Goal: Task Accomplishment & Management: Use online tool/utility

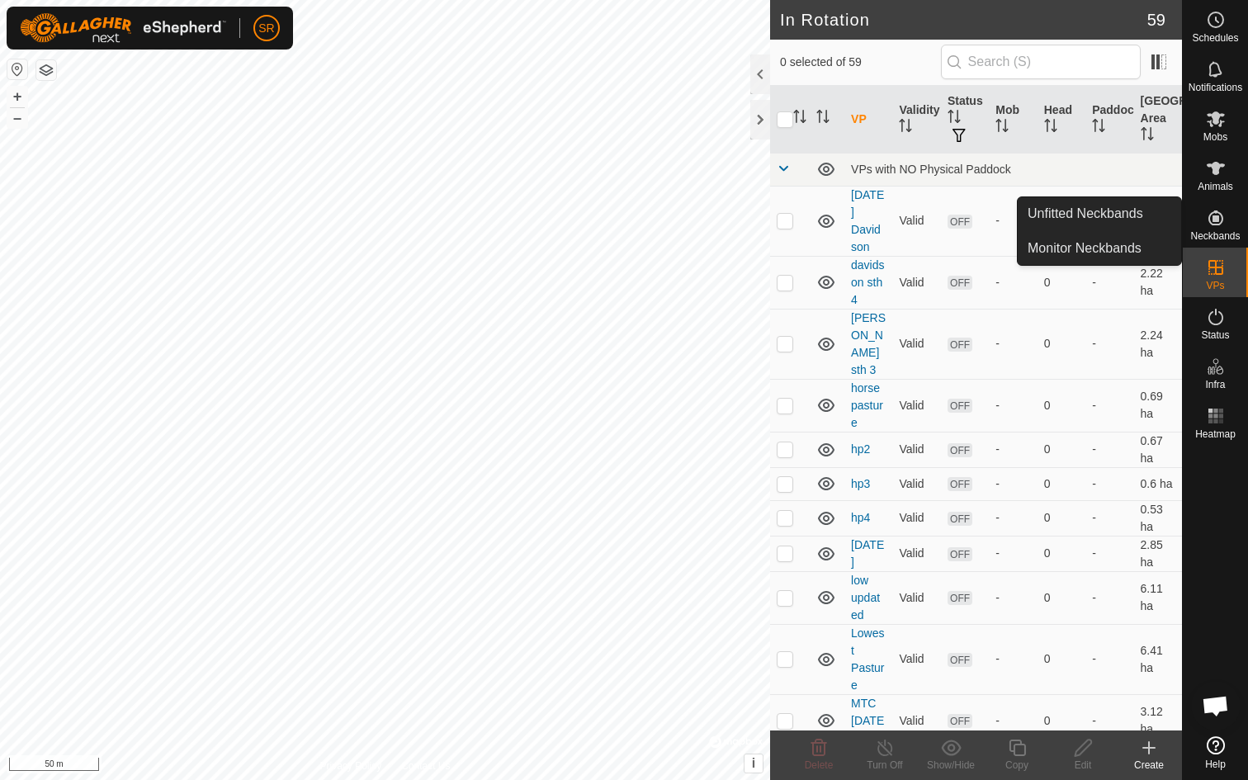
click at [1224, 231] on span "Neckbands" at bounding box center [1215, 236] width 50 height 10
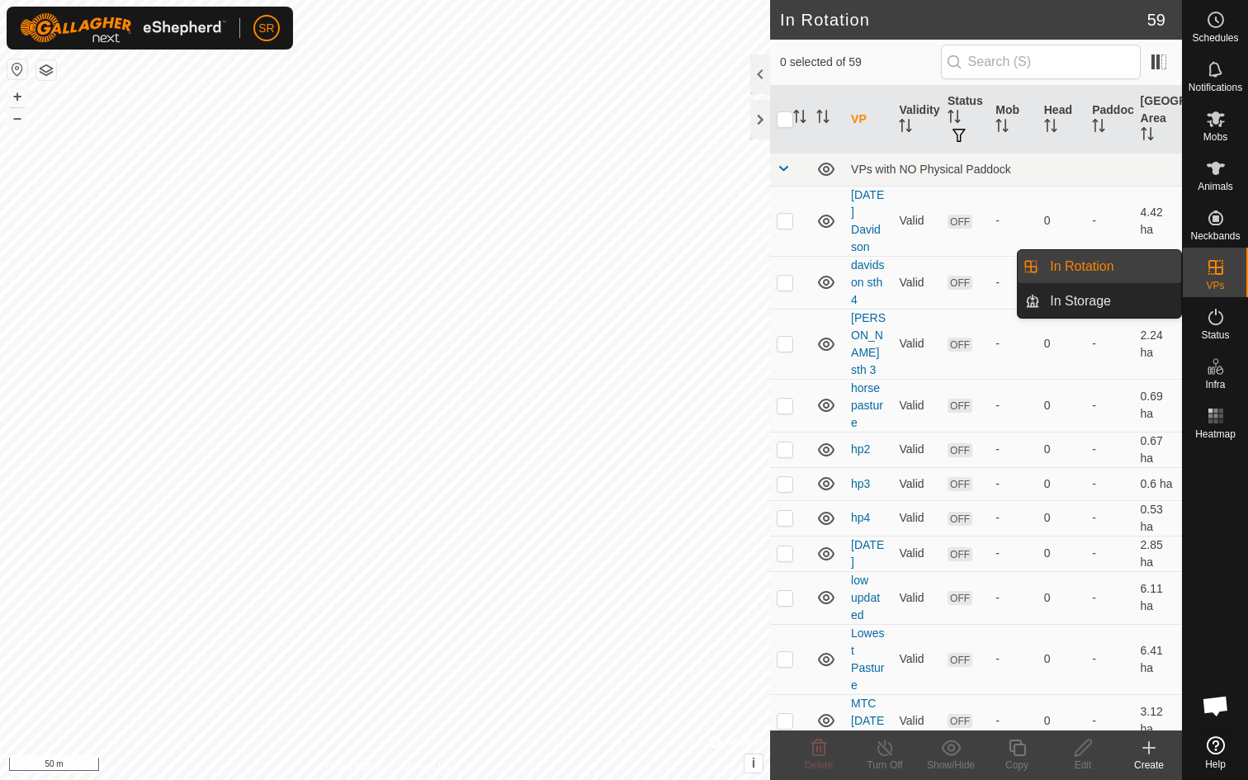
click at [1088, 272] on link "In Rotation" at bounding box center [1110, 266] width 141 height 33
click at [1207, 271] on icon at bounding box center [1216, 268] width 20 height 20
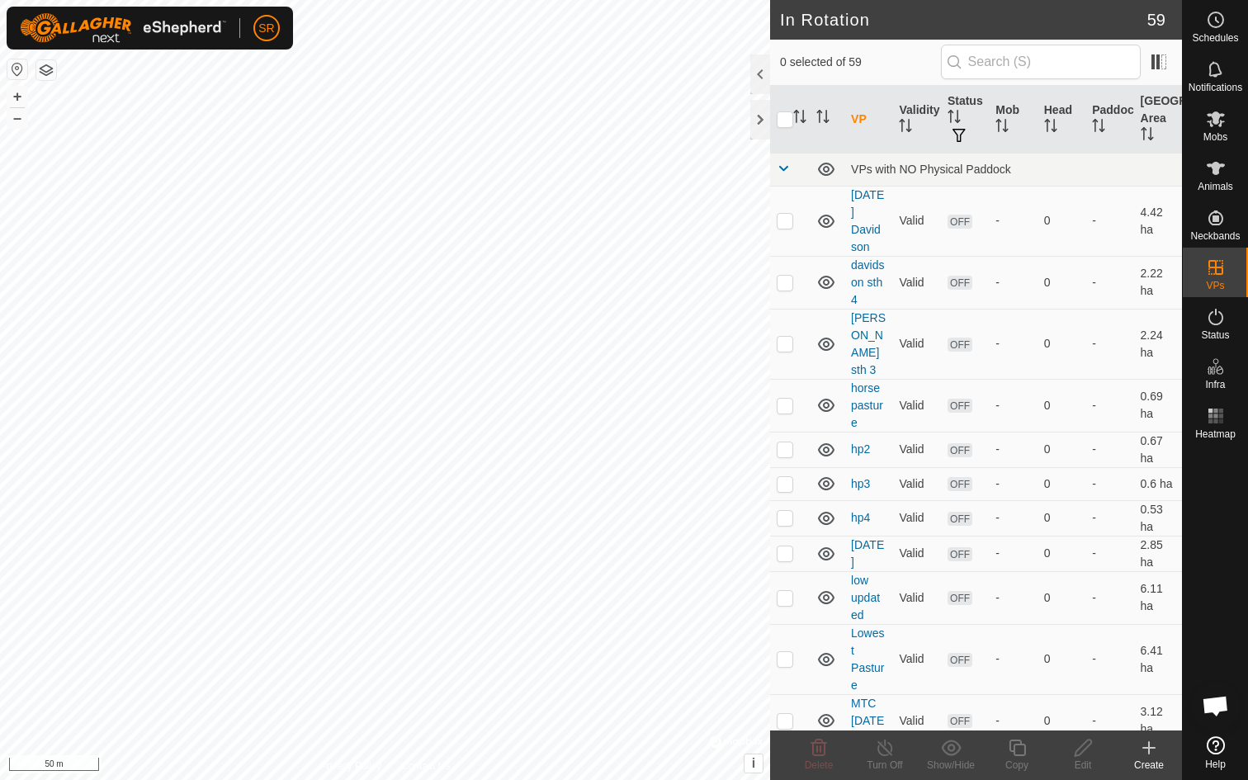
click at [1148, 757] on icon at bounding box center [1149, 748] width 20 height 20
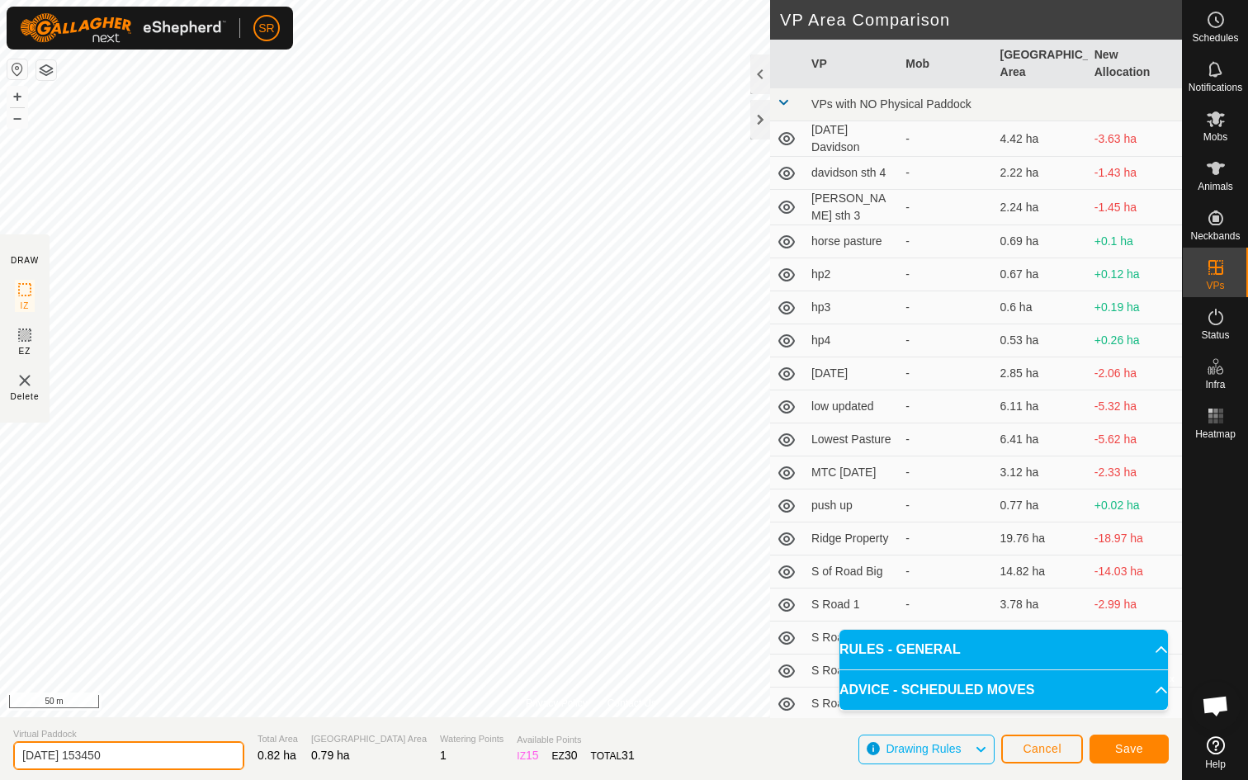
click at [135, 757] on input "[DATE] 153450" at bounding box center [128, 755] width 231 height 29
type input "2"
type input "8-31 North"
click at [1130, 744] on span "Save" at bounding box center [1129, 748] width 28 height 13
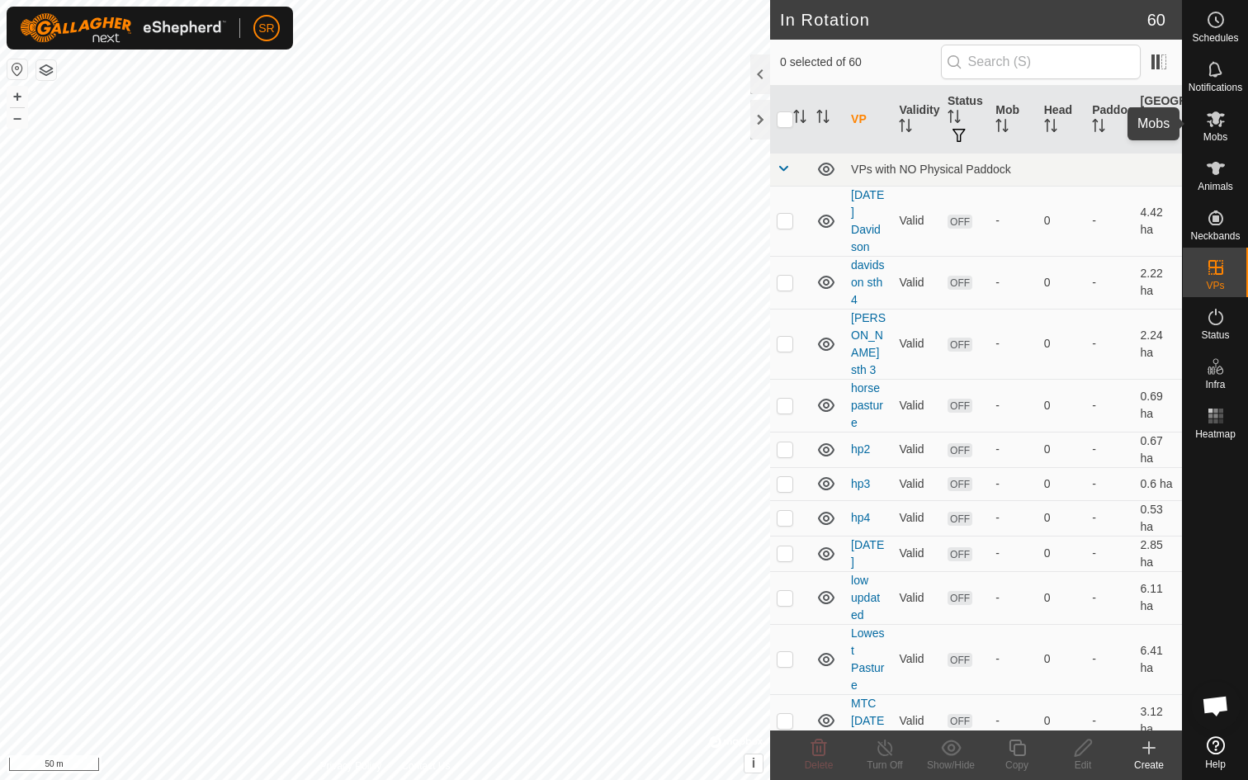
click at [1215, 128] on icon at bounding box center [1216, 119] width 20 height 20
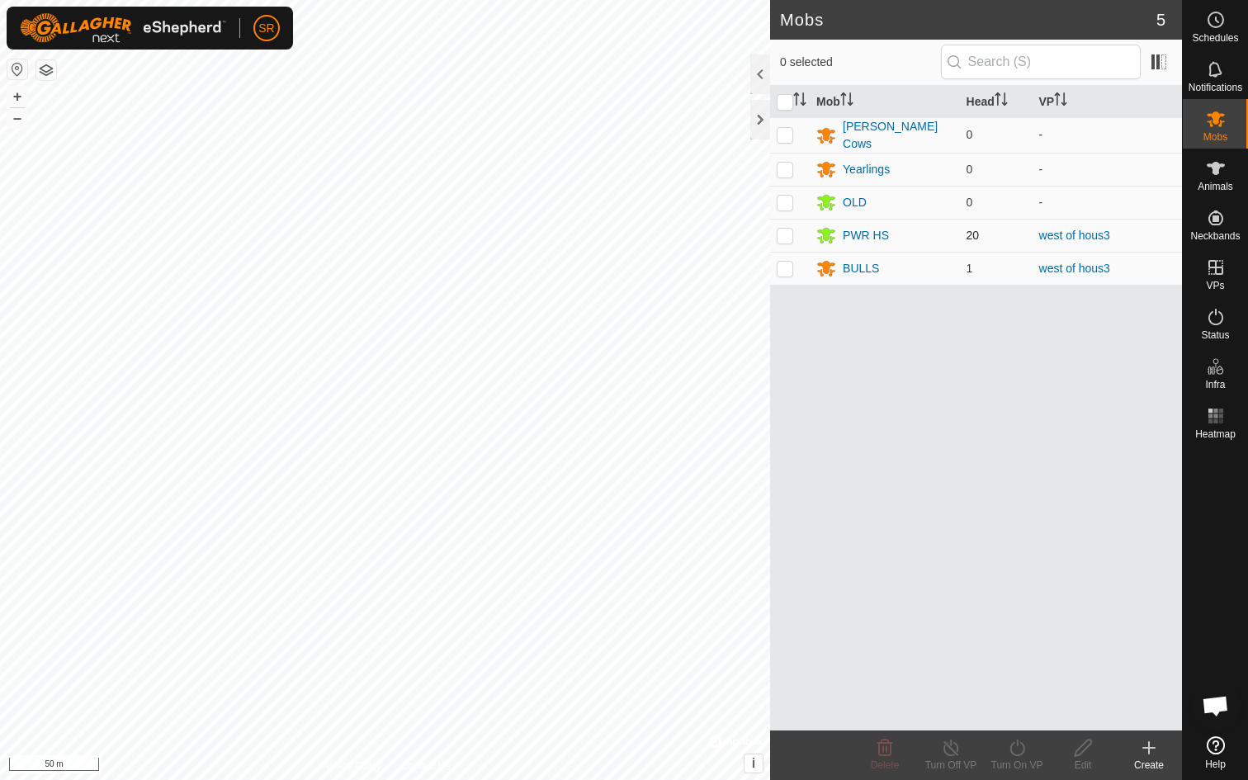
click at [788, 237] on p-checkbox at bounding box center [785, 235] width 17 height 13
checkbox input "true"
click at [785, 271] on p-checkbox at bounding box center [785, 268] width 17 height 13
checkbox input "true"
click at [1020, 758] on div "Turn On VP" at bounding box center [1017, 765] width 66 height 15
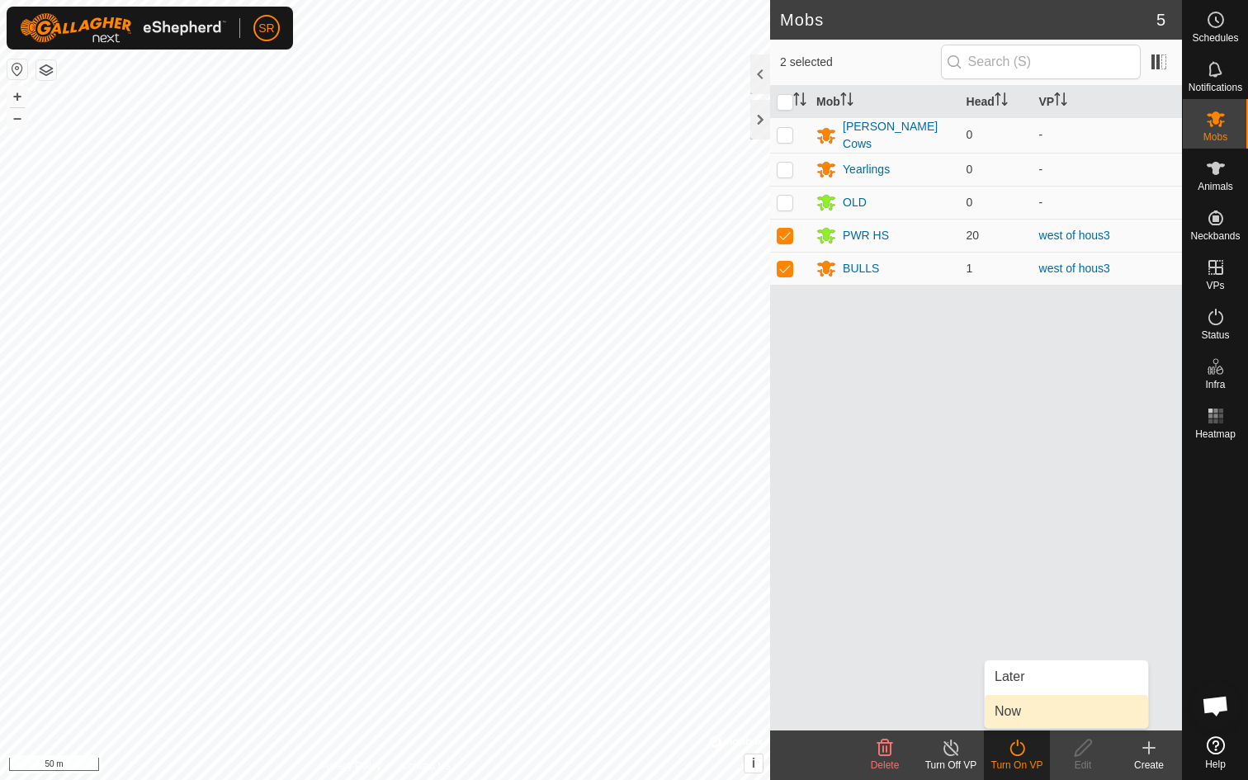
click at [1020, 711] on link "Now" at bounding box center [1066, 711] width 163 height 33
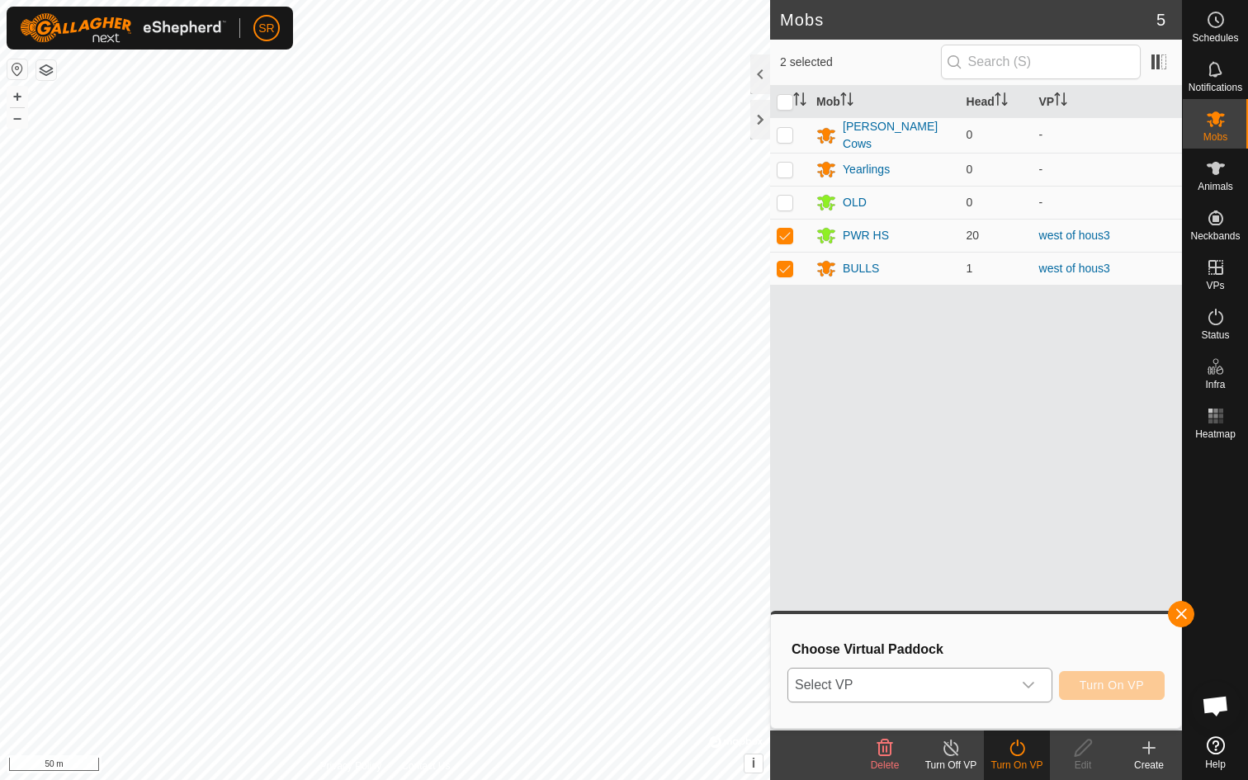
click at [1029, 689] on icon "dropdown trigger" at bounding box center [1028, 685] width 13 height 13
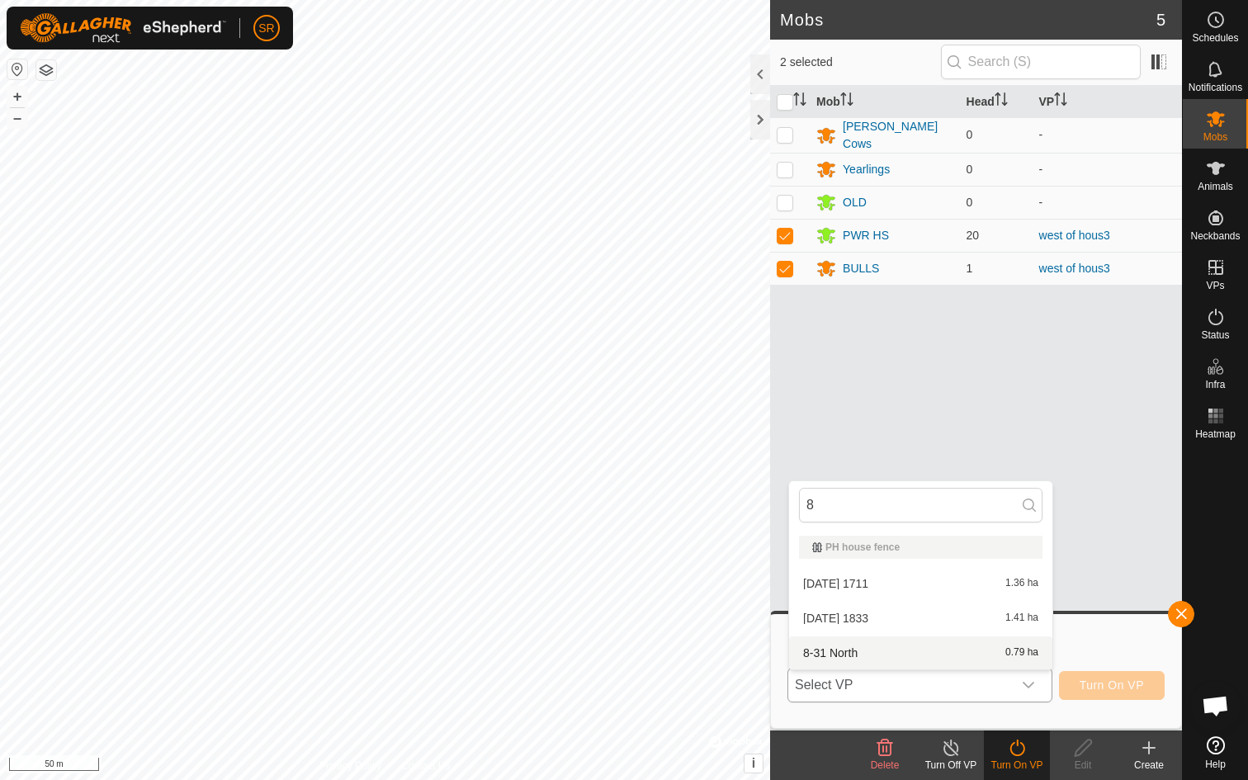
type input "8"
click at [838, 653] on li "8-31 North 0.79 ha" at bounding box center [920, 653] width 263 height 33
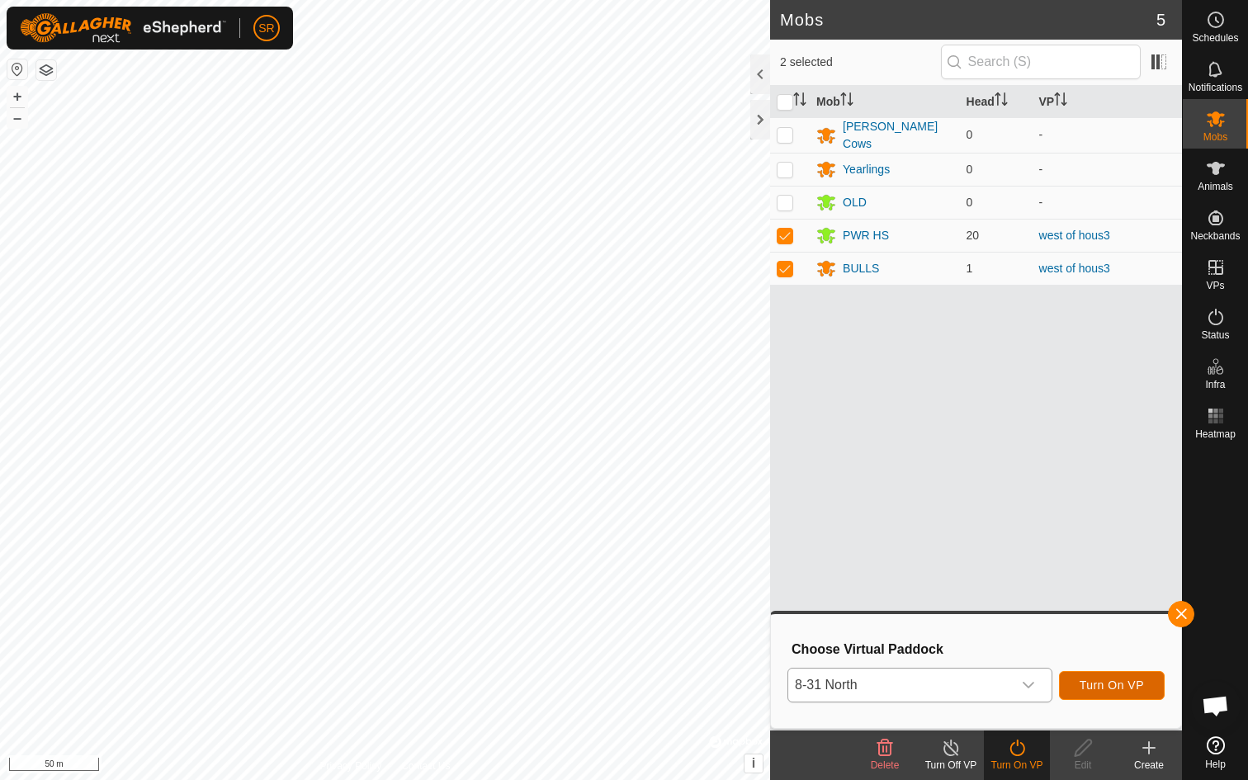
click at [1124, 690] on span "Turn On VP" at bounding box center [1112, 685] width 64 height 13
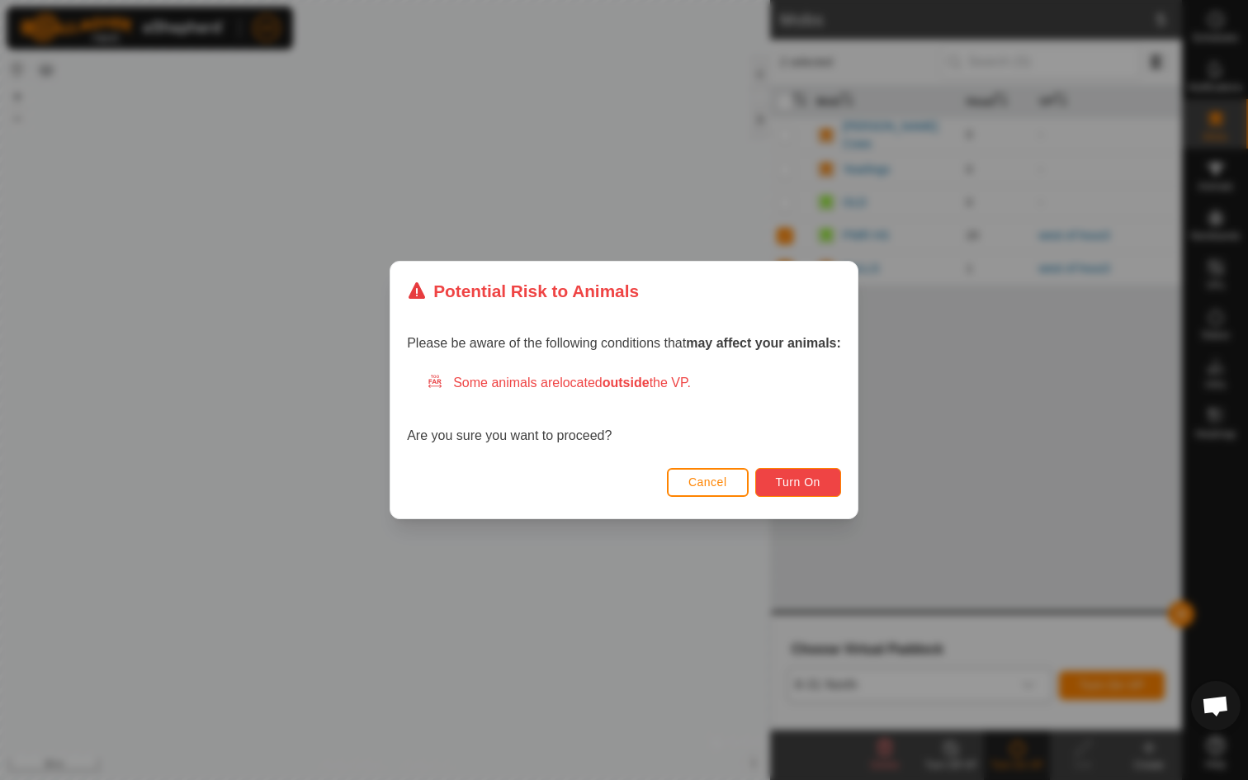
click at [794, 479] on span "Turn On" at bounding box center [798, 482] width 45 height 13
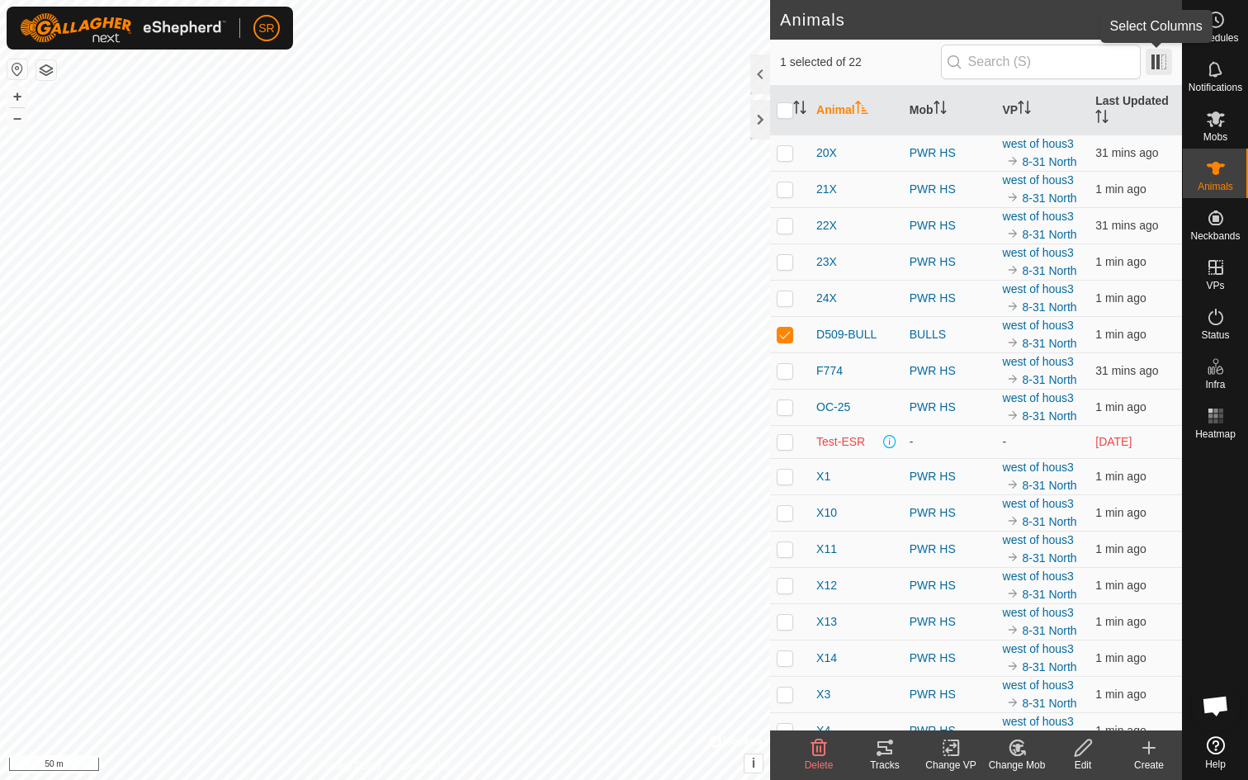
click at [1160, 59] on span at bounding box center [1159, 62] width 26 height 26
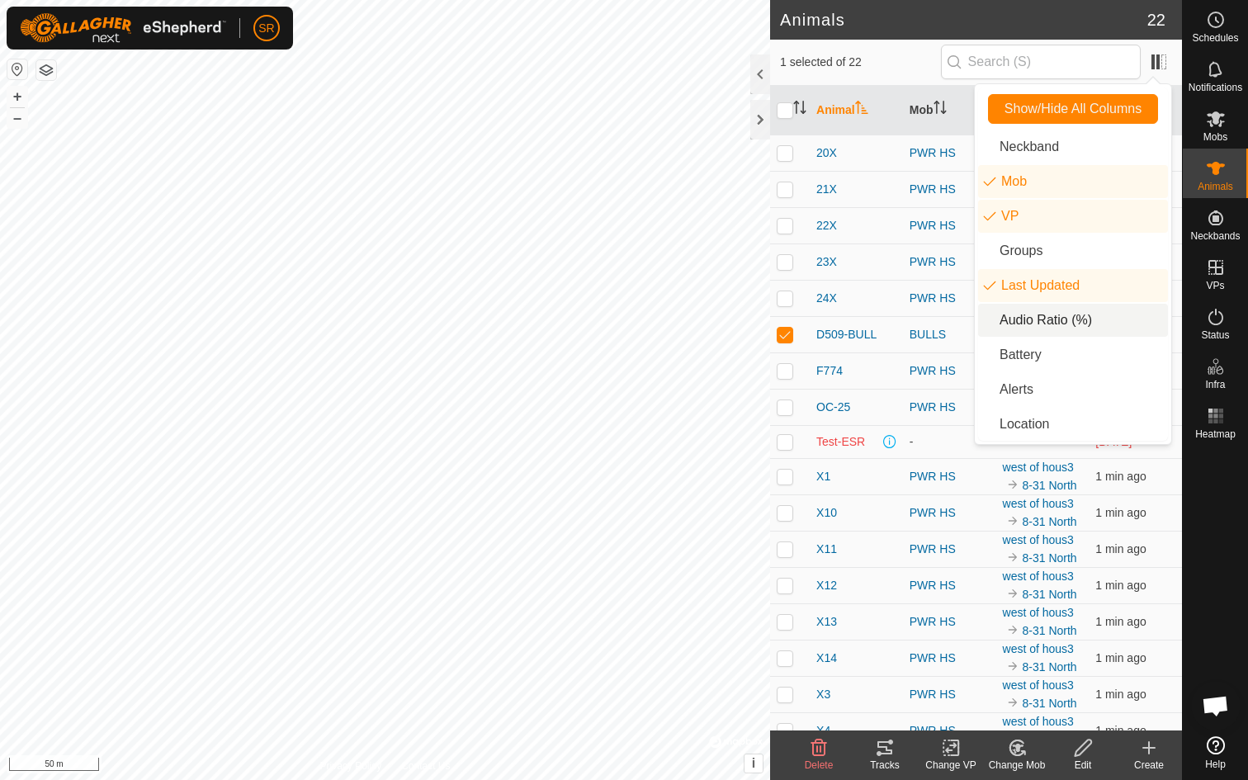
click at [1024, 320] on li "Audio Ratio (%)" at bounding box center [1073, 320] width 190 height 33
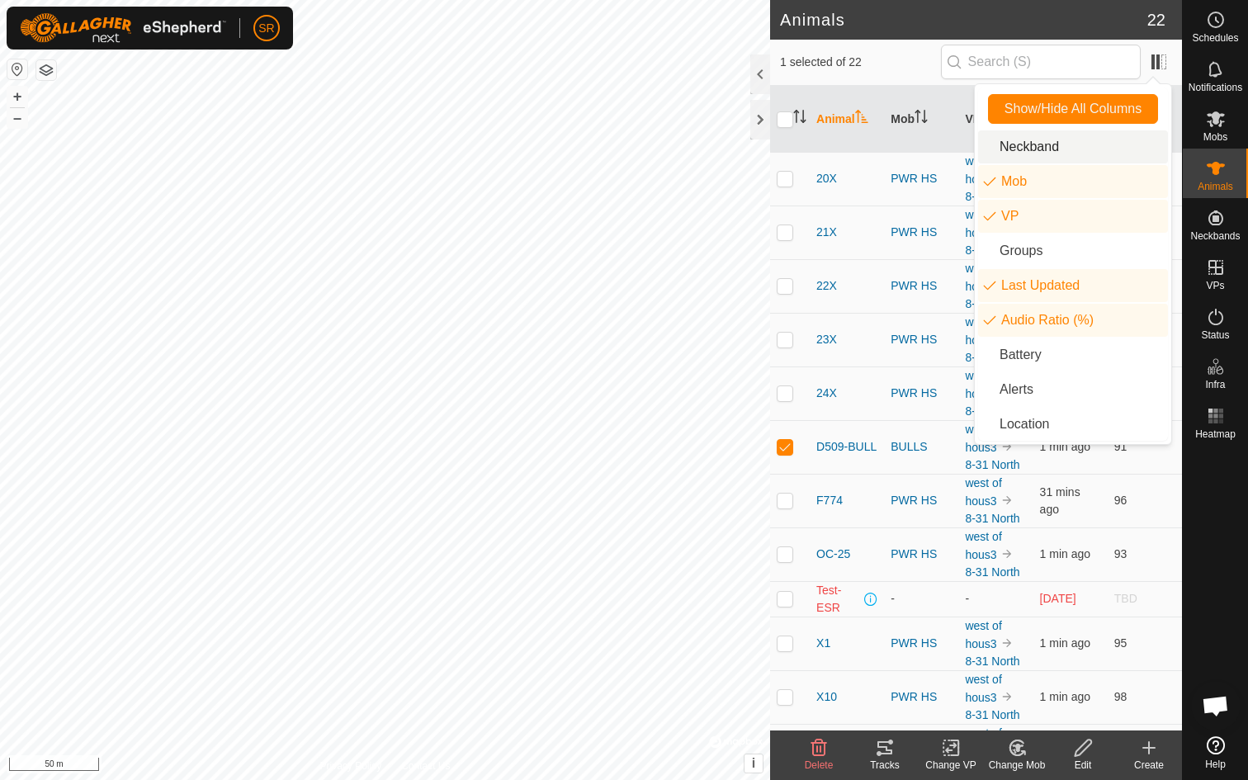
click at [916, 61] on span "1 selected of 22" at bounding box center [860, 62] width 161 height 17
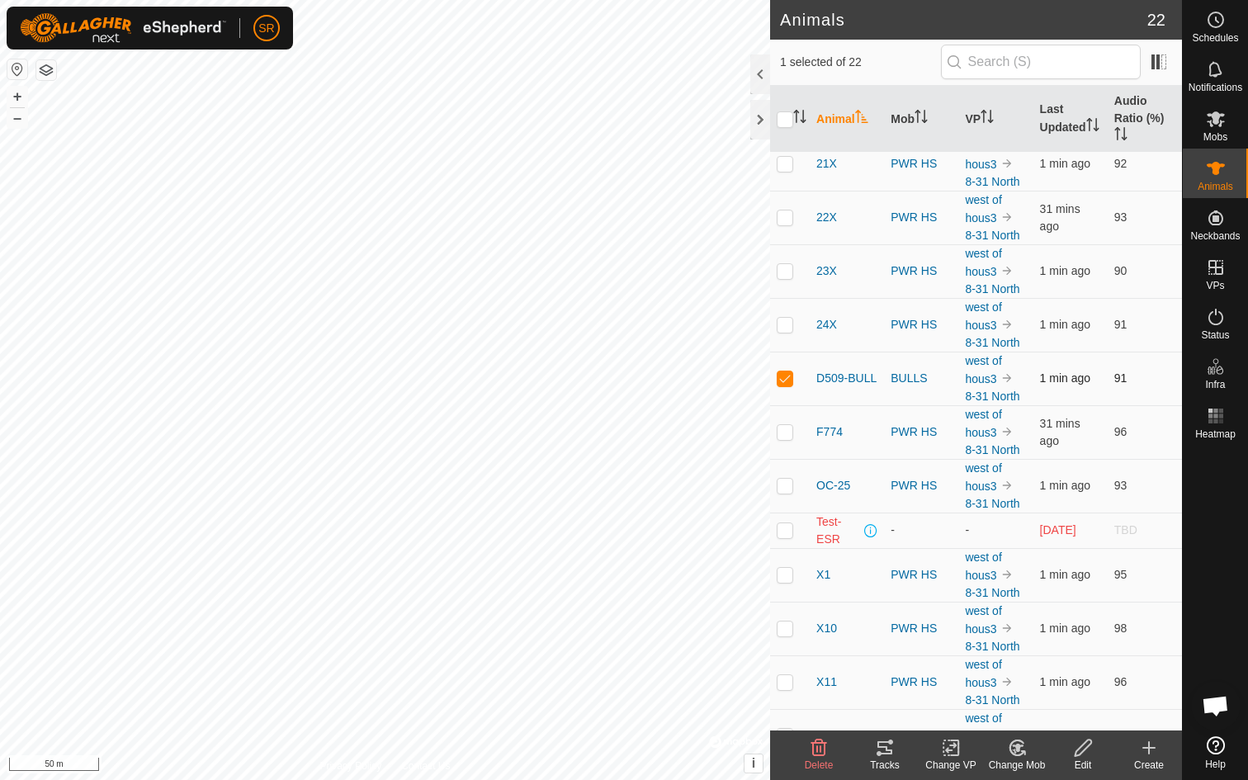
scroll to position [75, 0]
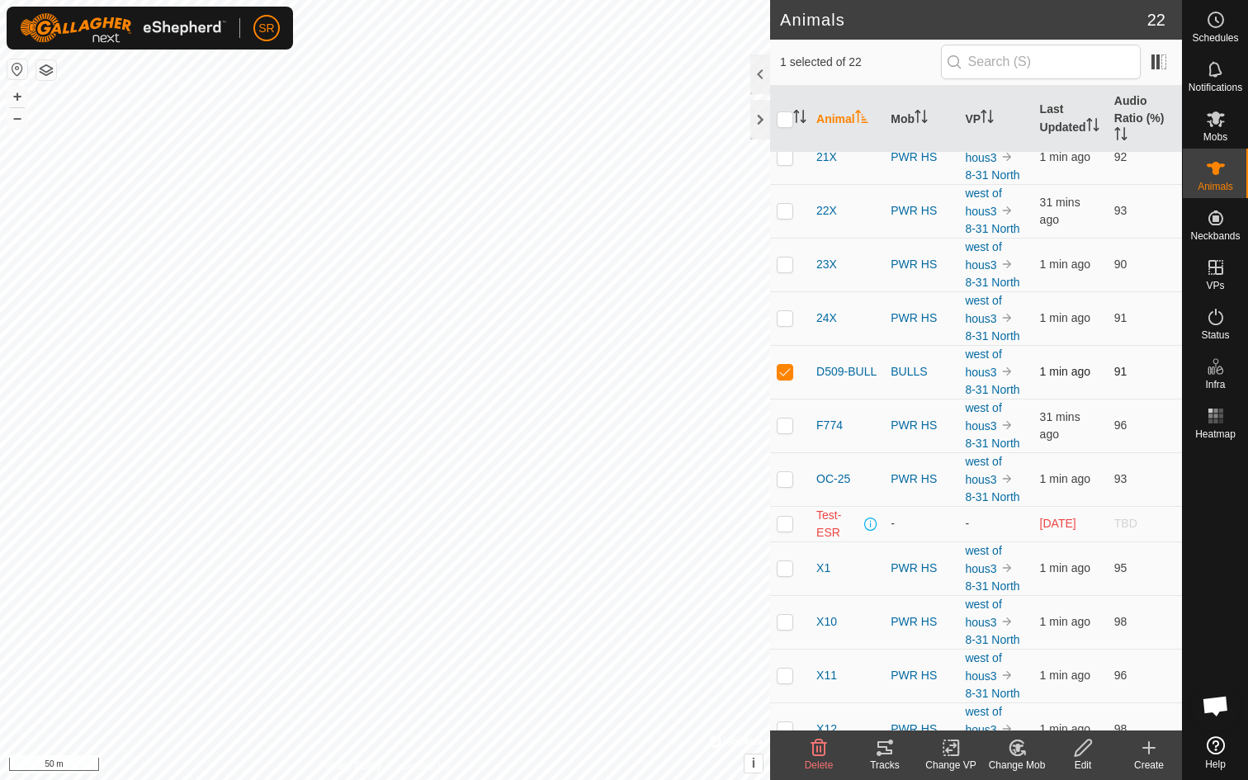
click at [786, 372] on p-checkbox at bounding box center [785, 371] width 17 height 13
checkbox input "true"
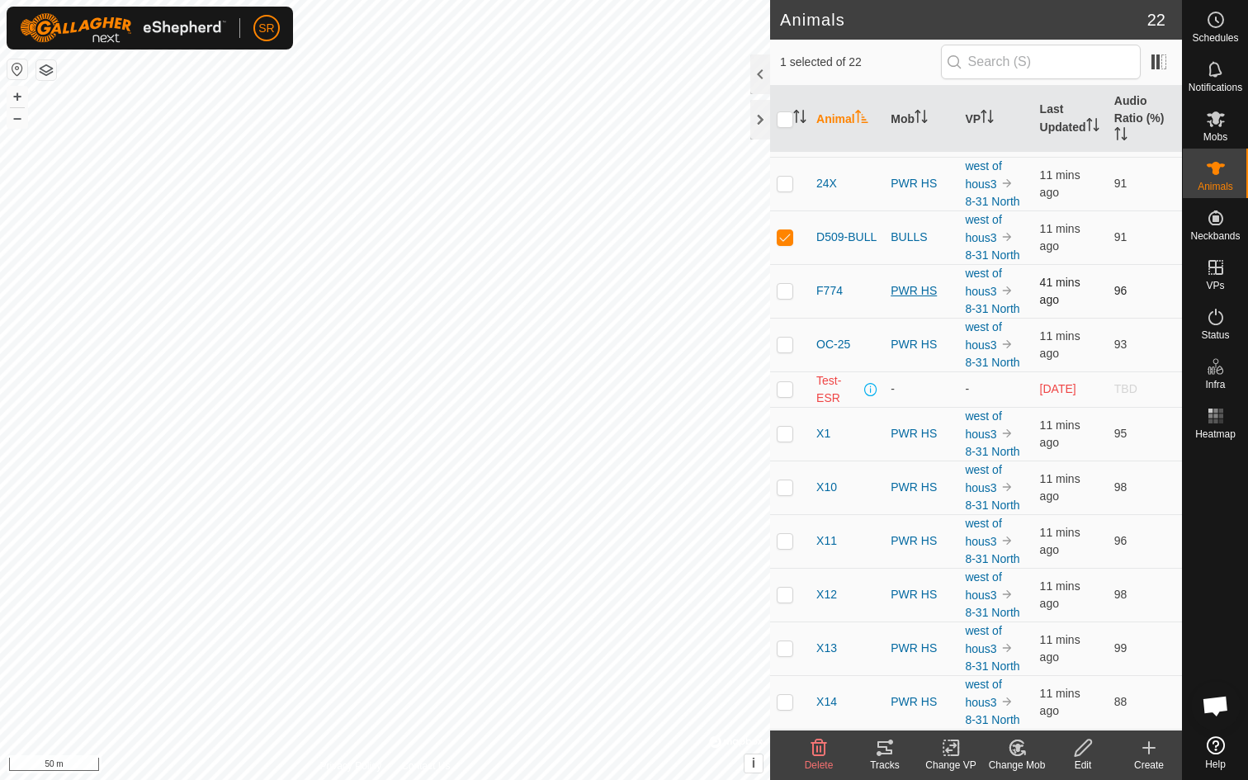
scroll to position [575, 0]
